Goal: Task Accomplishment & Management: Use online tool/utility

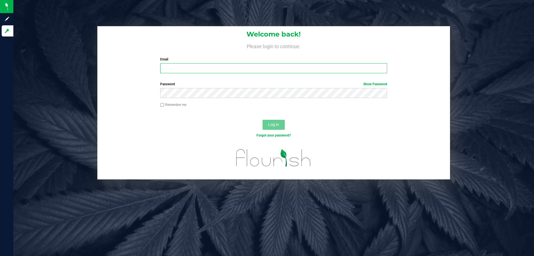
click at [185, 67] on input "Email" at bounding box center [273, 68] width 227 height 10
type input "jmcelroy@liveparallel.com"
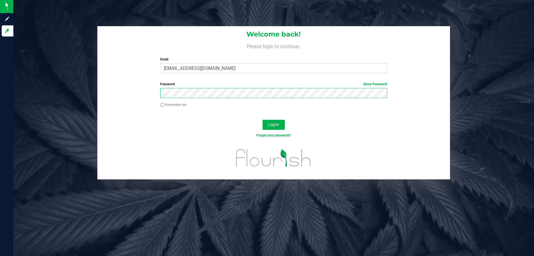
click at [262, 120] on button "Log In" at bounding box center [273, 125] width 22 height 10
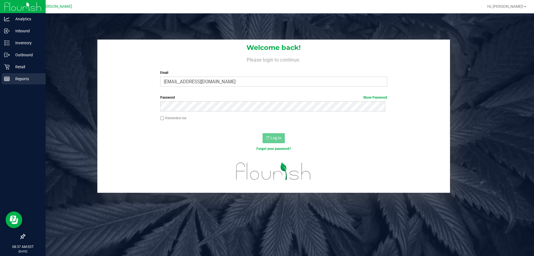
click at [21, 76] on p "Reports" at bounding box center [26, 78] width 33 height 7
click at [16, 61] on link "Outbound" at bounding box center [23, 55] width 46 height 12
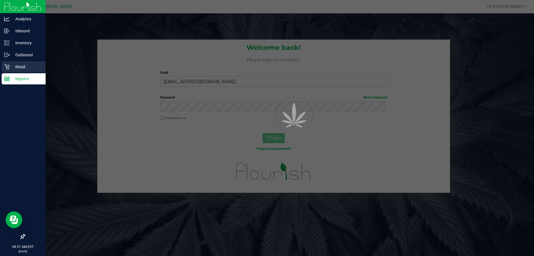
click at [15, 64] on p "Retail" at bounding box center [26, 66] width 33 height 7
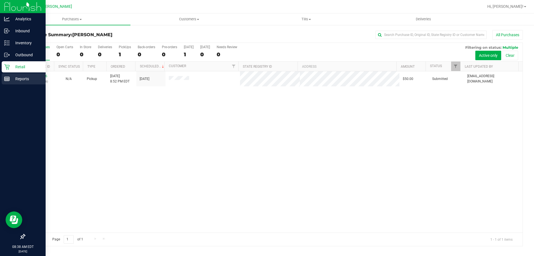
click at [4, 77] on div "Reports" at bounding box center [24, 78] width 44 height 11
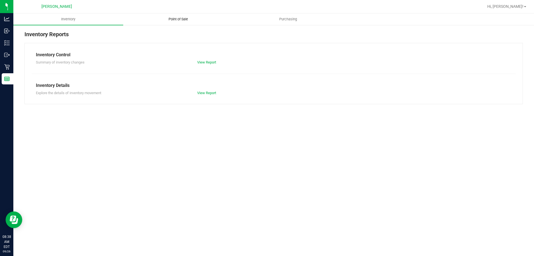
click at [174, 19] on span "Point of Sale" at bounding box center [178, 19] width 34 height 5
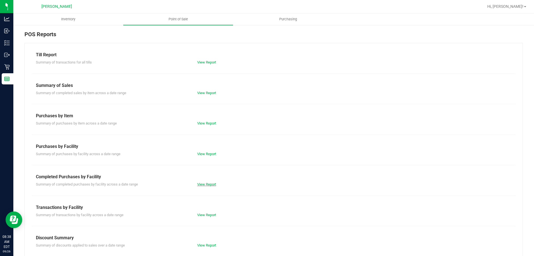
click at [203, 183] on link "View Report" at bounding box center [206, 184] width 19 height 4
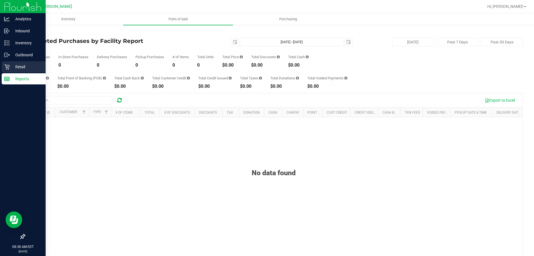
click at [18, 66] on p "Retail" at bounding box center [26, 66] width 33 height 7
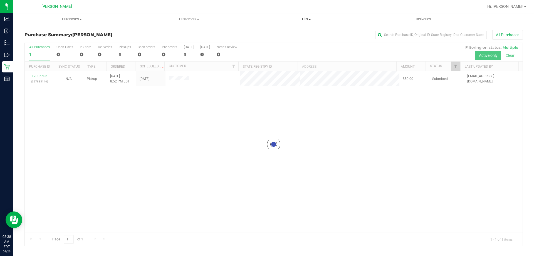
click at [299, 20] on span "Tills" at bounding box center [306, 19] width 116 height 5
click at [289, 34] on li "Manage tills" at bounding box center [305, 33] width 117 height 7
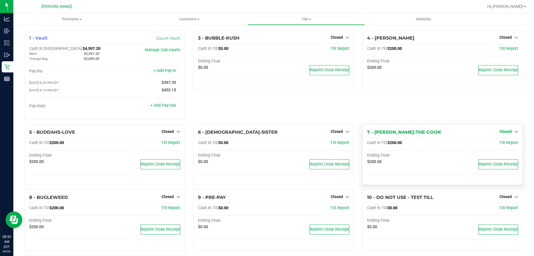
click at [501, 130] on span "Closed" at bounding box center [505, 131] width 12 height 4
click at [498, 142] on link "Open Till" at bounding box center [505, 142] width 15 height 4
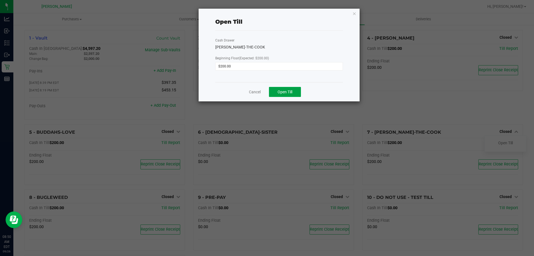
drag, startPoint x: 283, startPoint y: 90, endPoint x: 283, endPoint y: 86, distance: 3.9
click at [283, 90] on span "Open Till" at bounding box center [284, 92] width 15 height 4
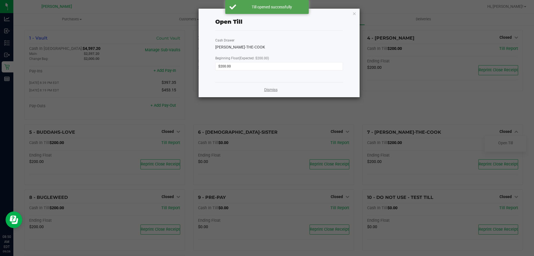
click at [266, 90] on link "Dismiss" at bounding box center [270, 90] width 13 height 6
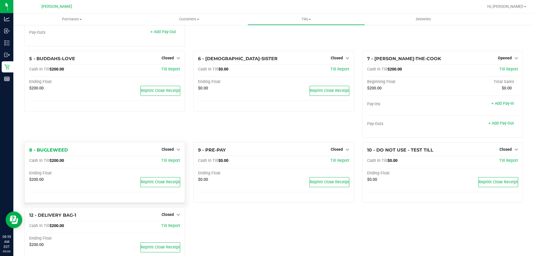
scroll to position [83, 0]
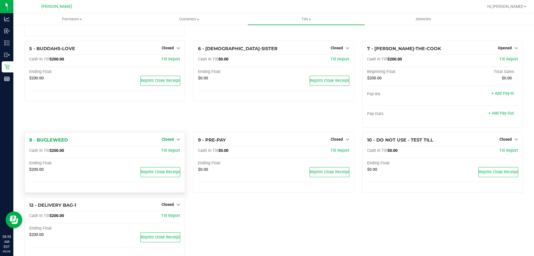
click at [172, 138] on span "Closed" at bounding box center [168, 139] width 12 height 4
click at [160, 150] on link "Open Till" at bounding box center [167, 150] width 15 height 4
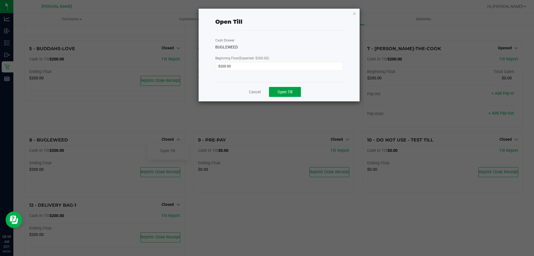
click at [289, 93] on span "Open Till" at bounding box center [284, 92] width 15 height 4
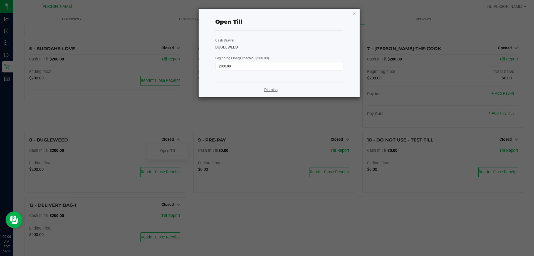
click at [271, 88] on link "Dismiss" at bounding box center [270, 90] width 13 height 6
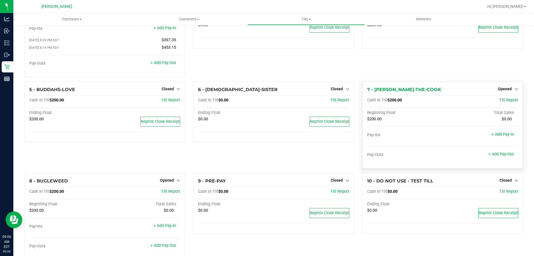
scroll to position [0, 0]
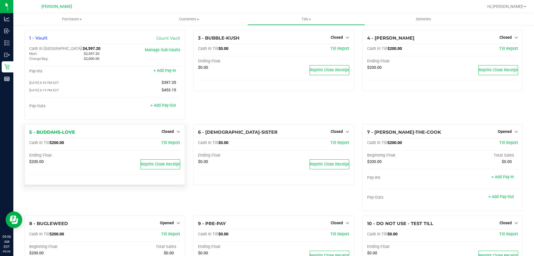
click at [177, 130] on div "Closed" at bounding box center [171, 131] width 19 height 7
click at [171, 131] on span "Closed" at bounding box center [168, 131] width 12 height 4
click at [168, 143] on link "Open Till" at bounding box center [167, 142] width 15 height 4
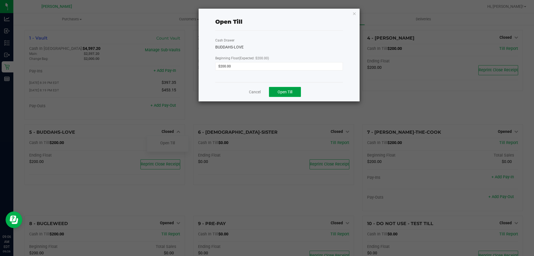
click at [278, 95] on button "Open Till" at bounding box center [285, 92] width 32 height 10
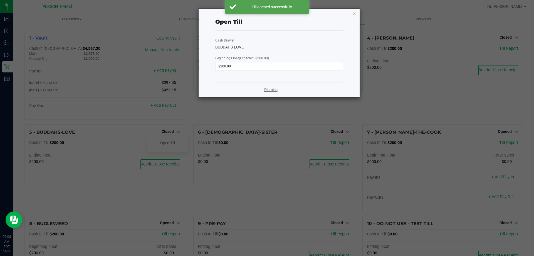
click at [271, 90] on link "Dismiss" at bounding box center [270, 90] width 13 height 6
